Goal: Check status: Check status

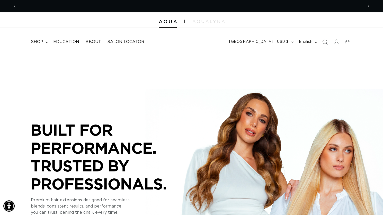
scroll to position [0, 694]
click at [338, 43] on icon at bounding box center [336, 41] width 5 height 5
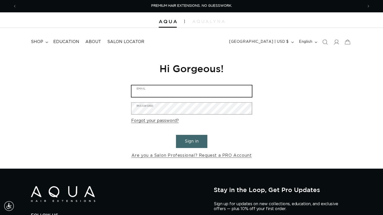
type input "[EMAIL_ADDRESS][DOMAIN_NAME]"
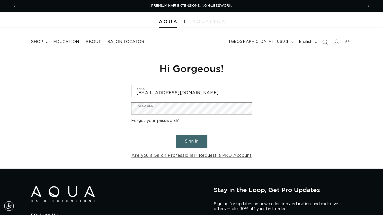
click at [195, 142] on button "Sign in" at bounding box center [191, 141] width 31 height 13
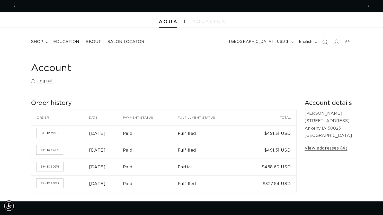
scroll to position [0, 347]
click at [50, 135] on link "SH-127999" at bounding box center [50, 132] width 26 height 9
